Goal: Transaction & Acquisition: Purchase product/service

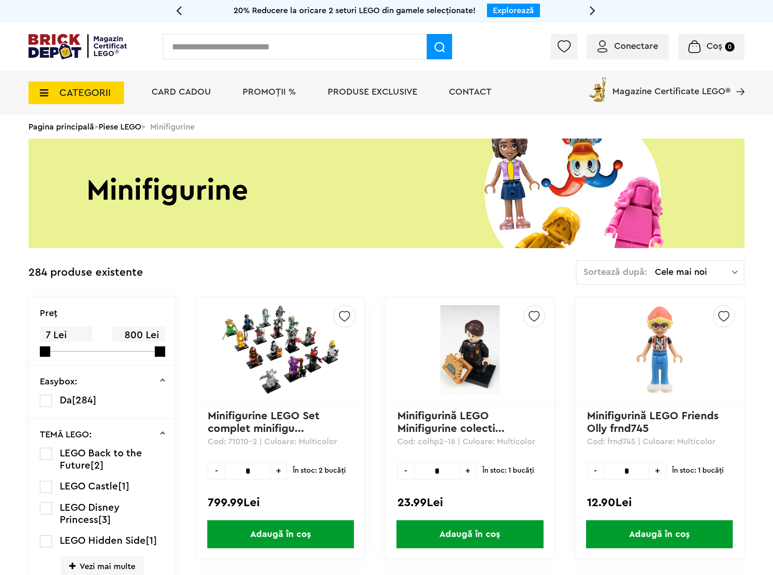
click at [322, 345] on img at bounding box center [280, 349] width 127 height 89
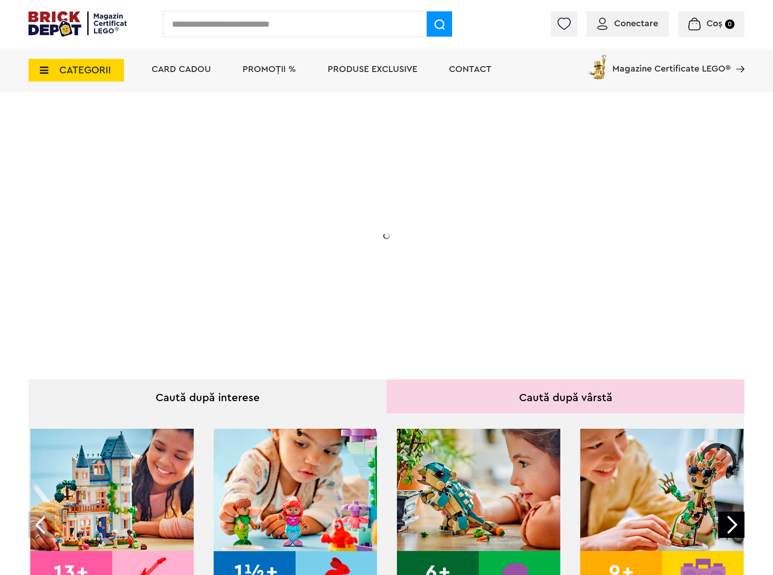
click at [43, 68] on icon at bounding box center [41, 70] width 14 height 10
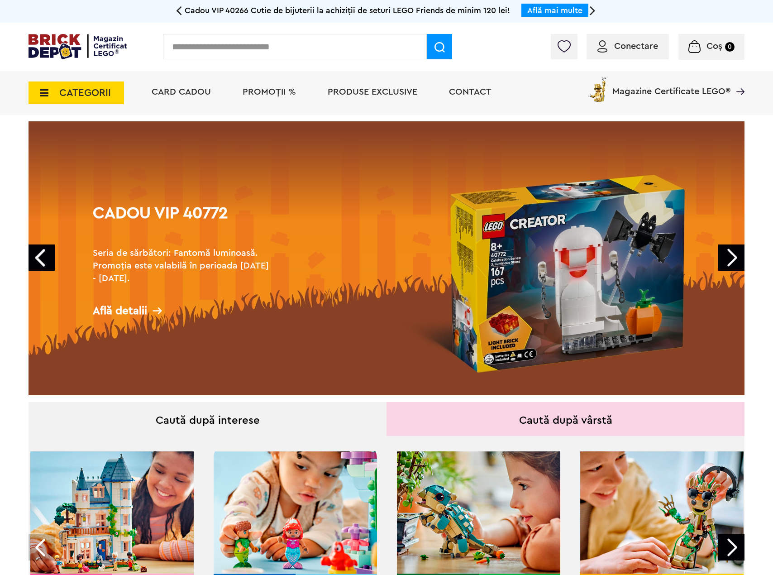
click at [43, 97] on icon at bounding box center [41, 93] width 14 height 10
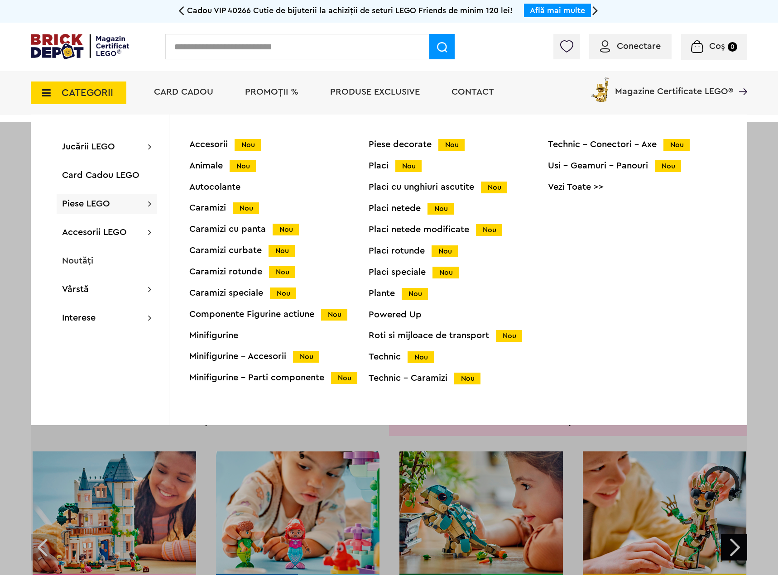
click at [221, 341] on div "Accesorii Nou Animale Nou Autocolante Caramizi Nou Caramizi cu panta Nou Carami…" at bounding box center [278, 267] width 179 height 254
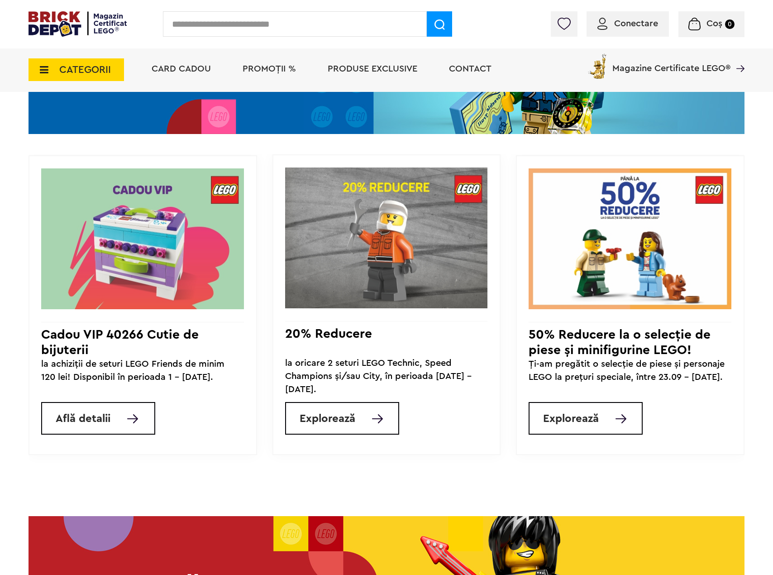
scroll to position [724, 0]
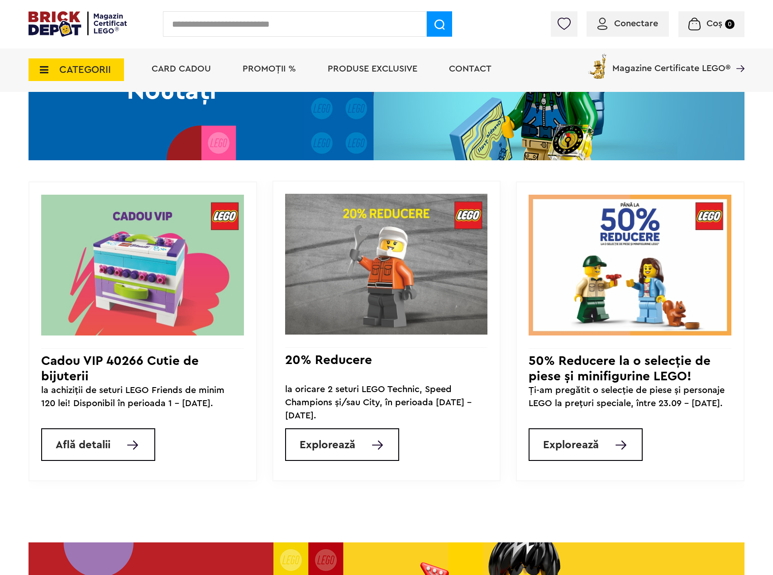
click at [40, 75] on span "CATEGORII" at bounding box center [77, 69] width 96 height 23
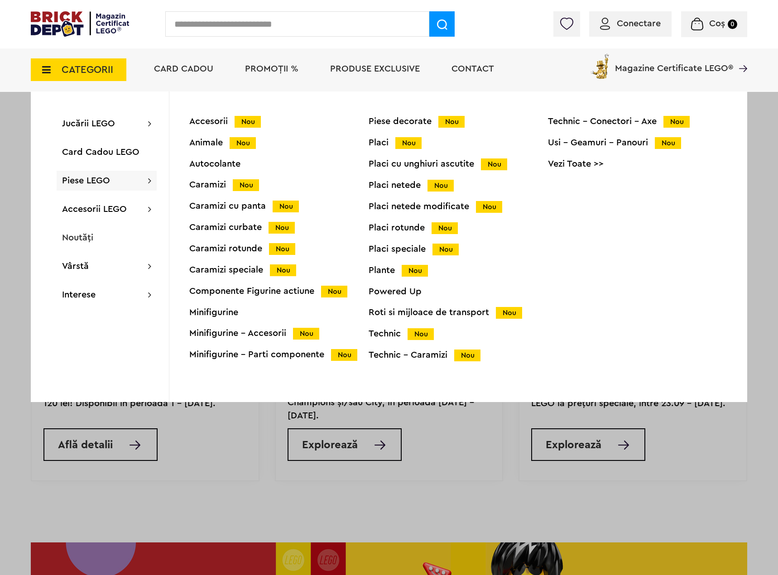
click at [204, 310] on div "Minifigurine" at bounding box center [278, 312] width 179 height 9
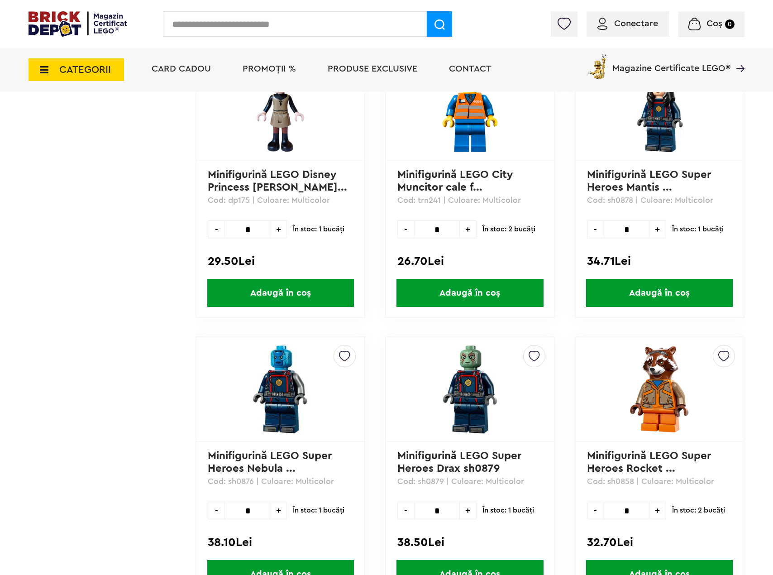
scroll to position [1902, 0]
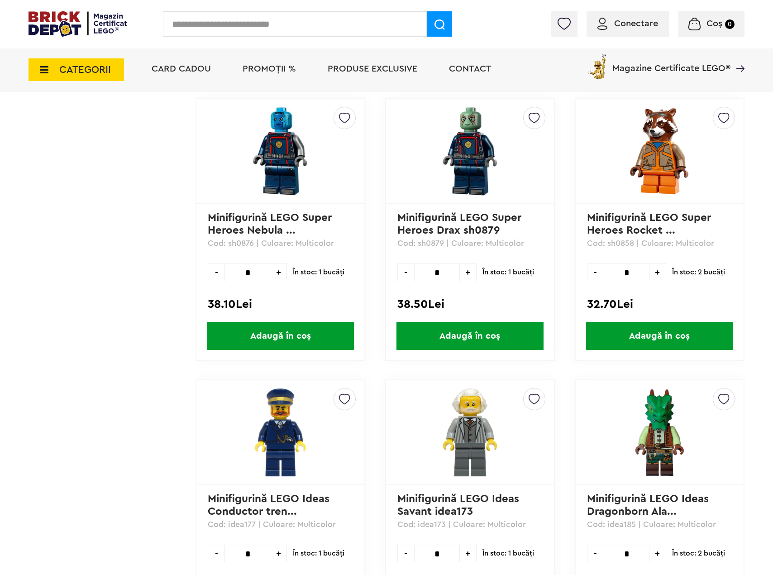
drag, startPoint x: 772, startPoint y: 361, endPoint x: 765, endPoint y: 400, distance: 40.0
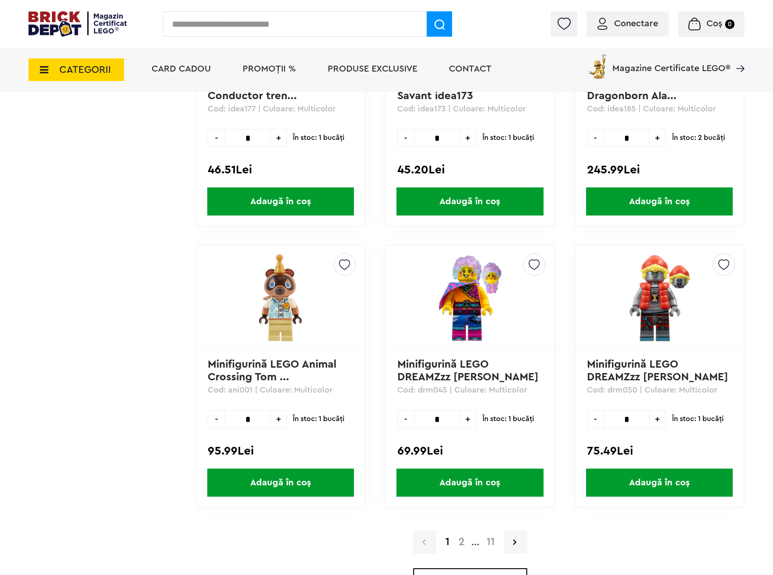
scroll to position [2352, 0]
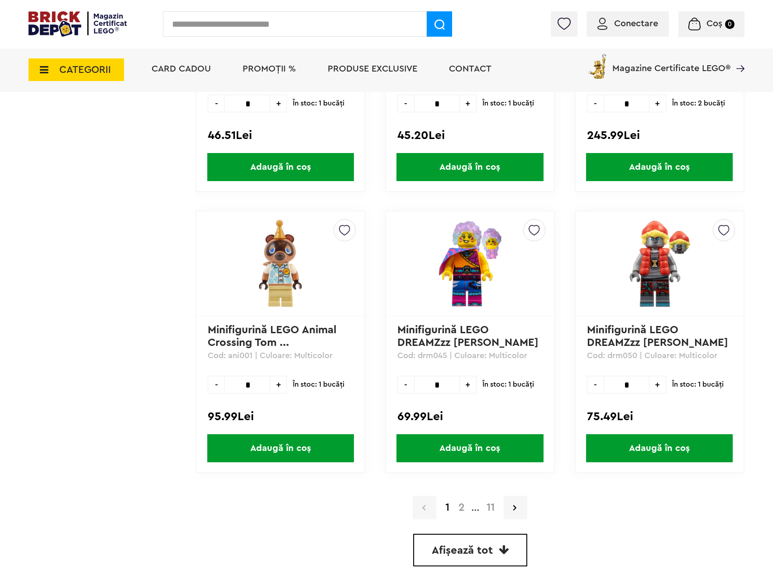
click at [482, 539] on link "Afișează tot" at bounding box center [470, 550] width 114 height 33
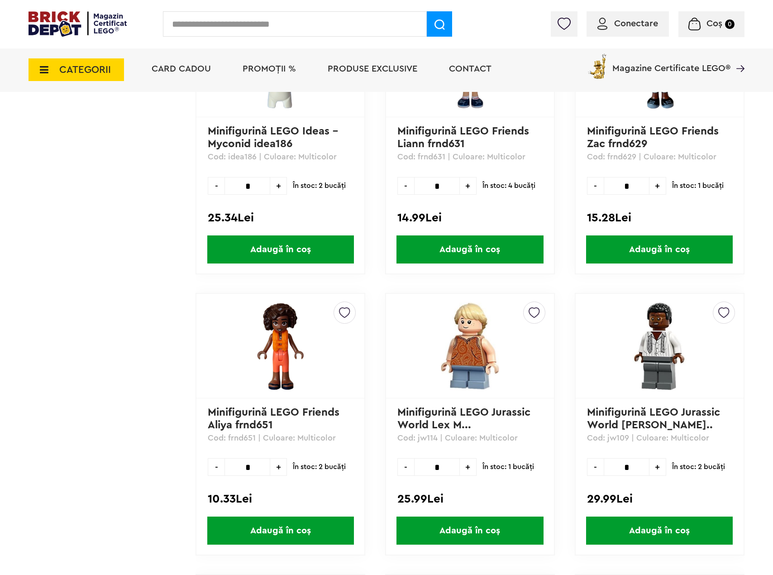
scroll to position [6338, 0]
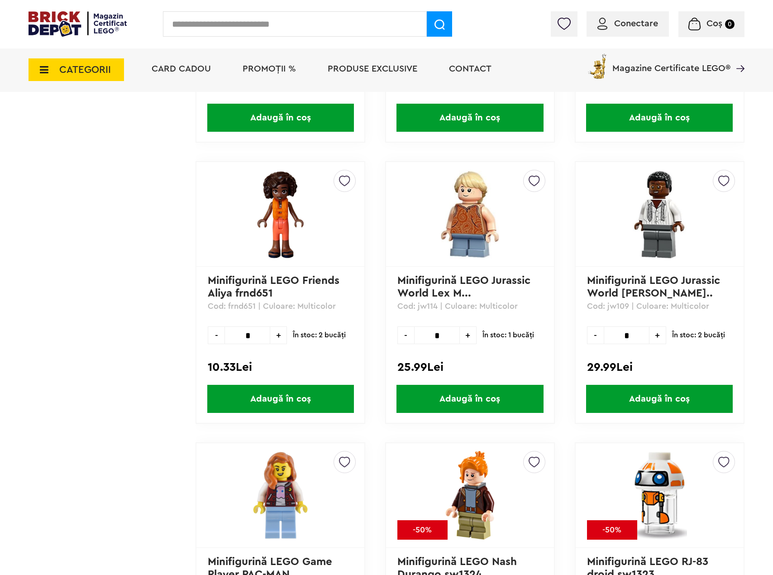
drag, startPoint x: 777, startPoint y: 63, endPoint x: 765, endPoint y: 198, distance: 135.5
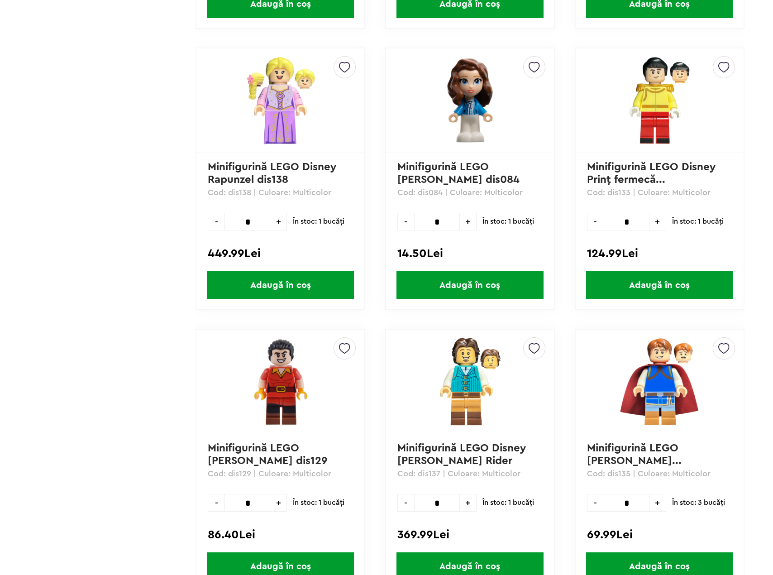
scroll to position [0, 0]
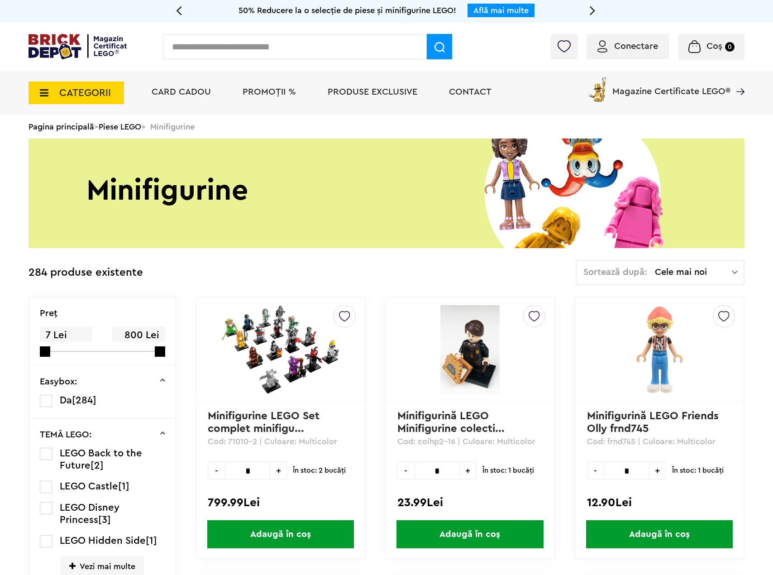
click at [717, 280] on div "Sortează după: Cele mai noi Cele mai noi Cele mai vechi Cele mai ieftine Cele m…" at bounding box center [660, 272] width 169 height 25
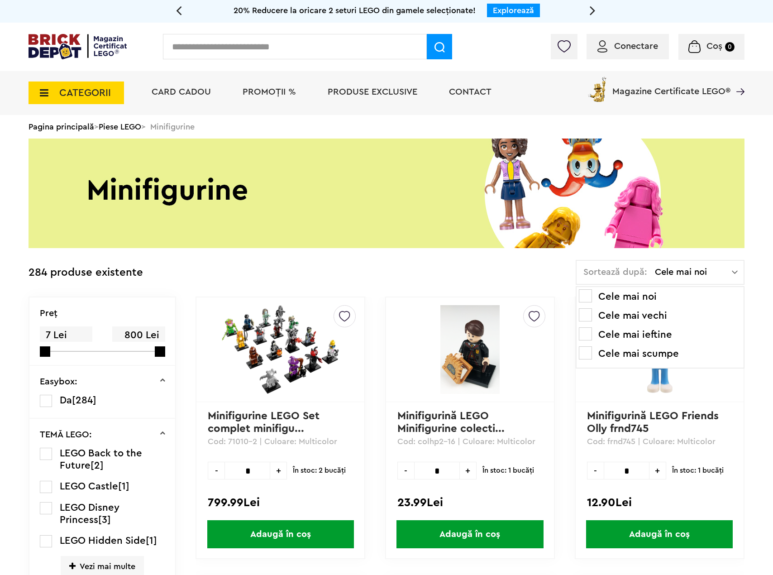
click at [738, 340] on li "Cele mai ieftine" at bounding box center [660, 334] width 163 height 14
